Goal: Information Seeking & Learning: Compare options

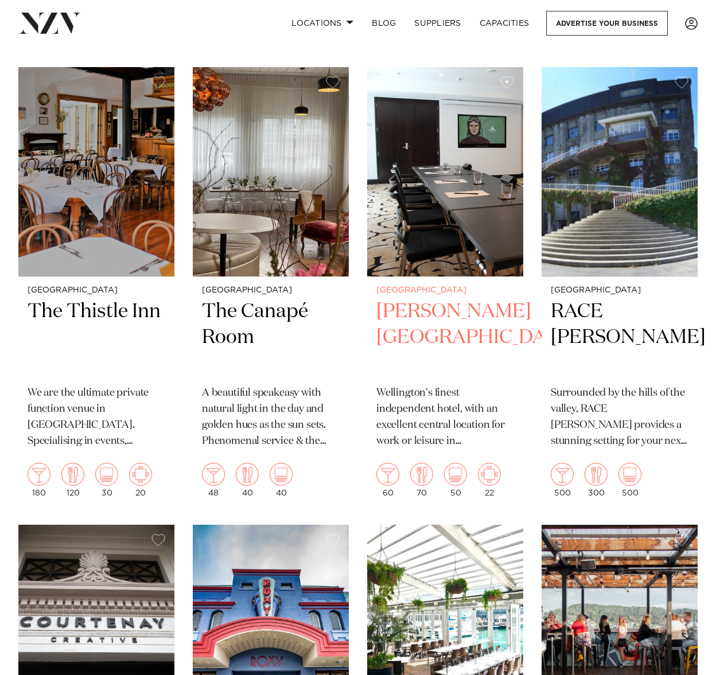
scroll to position [2925, 0]
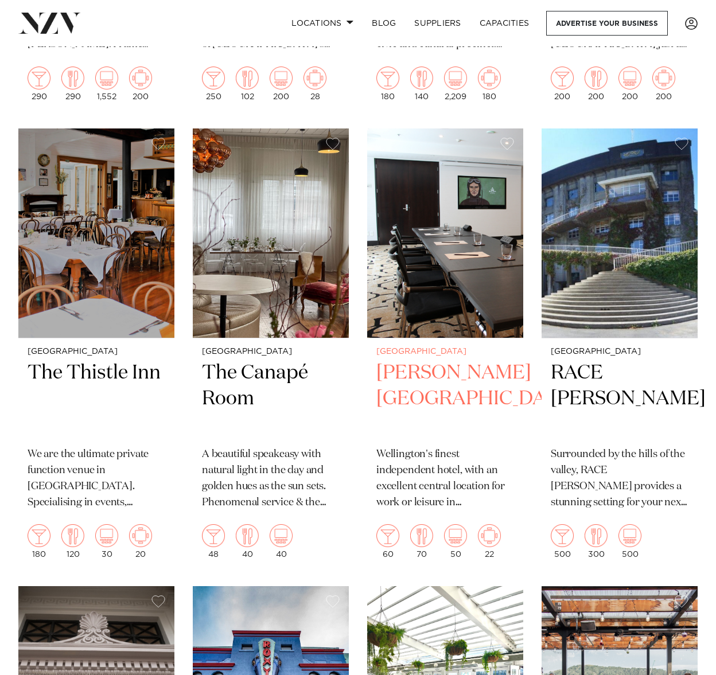
click at [453, 384] on h2 "Bolton Hotel" at bounding box center [445, 398] width 138 height 77
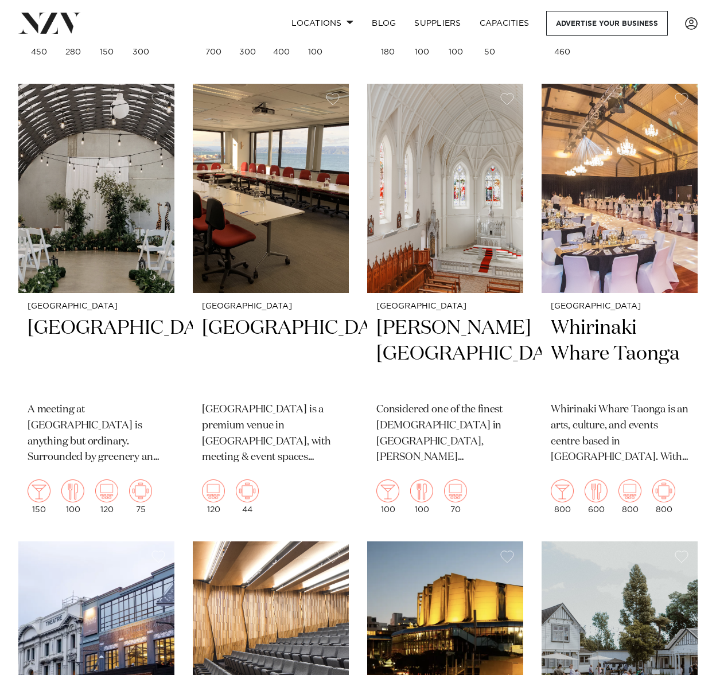
scroll to position [1933, 0]
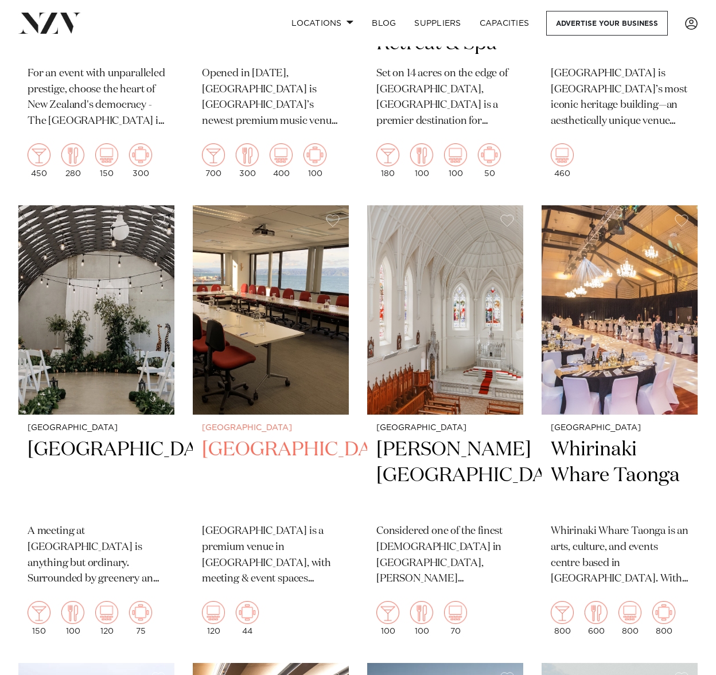
click at [257, 461] on h2 "[GEOGRAPHIC_DATA]" at bounding box center [271, 475] width 138 height 77
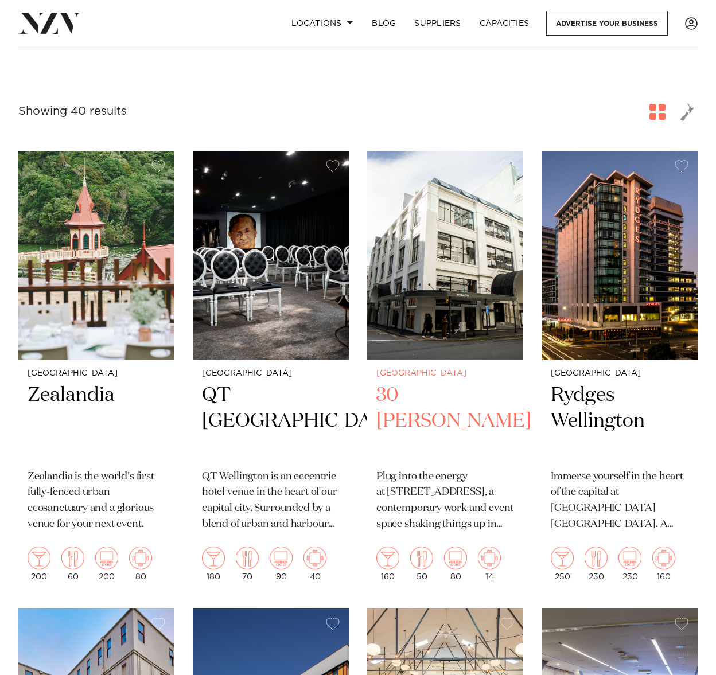
scroll to position [172, 0]
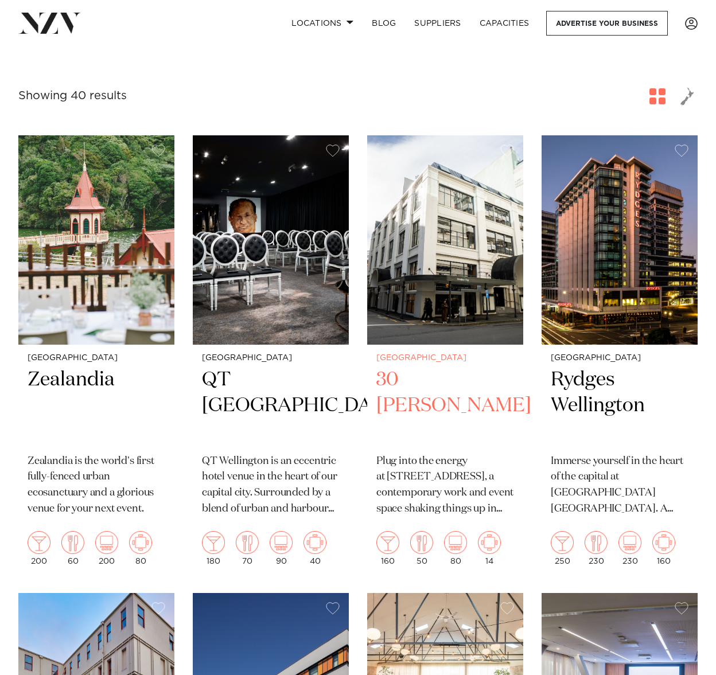
click at [407, 390] on h2 "30 Waring Taylor" at bounding box center [445, 405] width 138 height 77
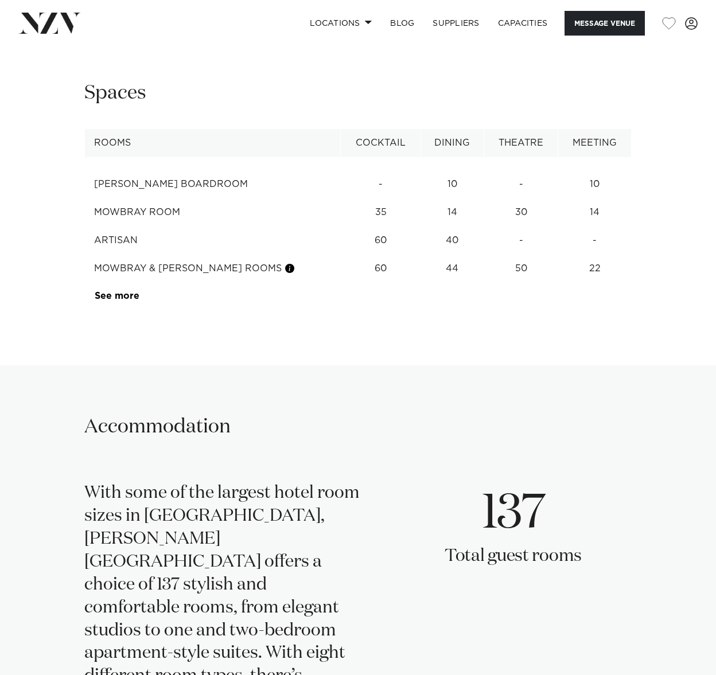
scroll to position [1434, 0]
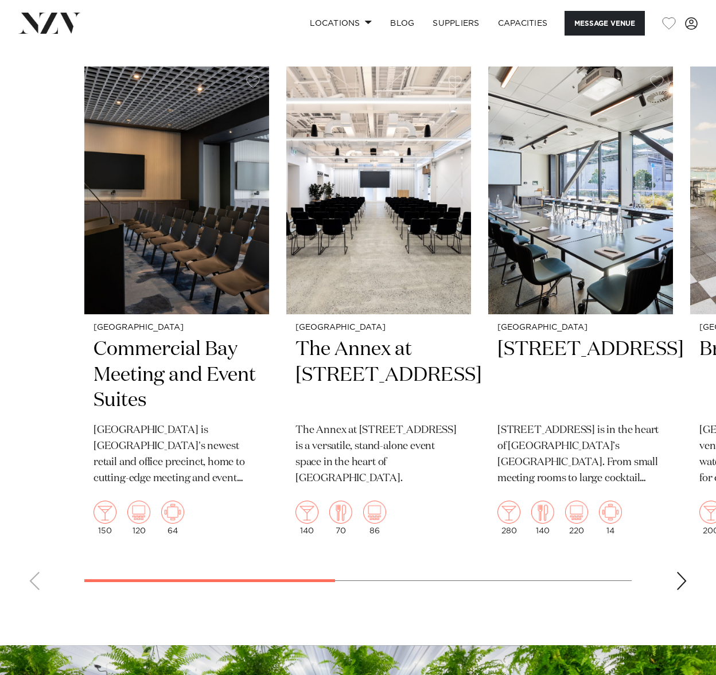
scroll to position [2351, 0]
